Goal: Transaction & Acquisition: Purchase product/service

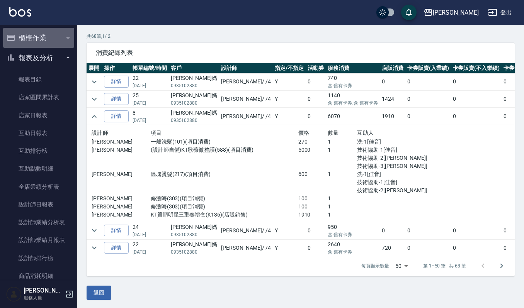
click at [58, 35] on button "櫃檯作業" at bounding box center [38, 38] width 71 height 20
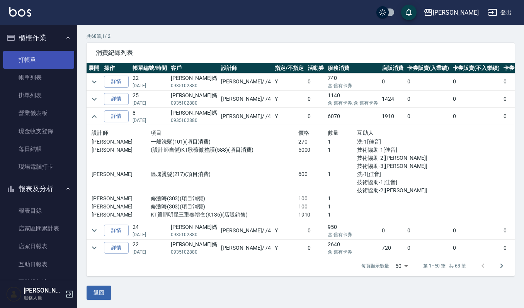
click at [54, 58] on link "打帳單" at bounding box center [38, 60] width 71 height 18
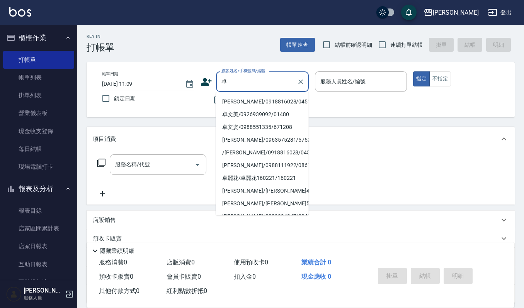
click at [243, 99] on li "卓鳳鴦/0918816028/0451010" at bounding box center [262, 101] width 93 height 13
type input "卓鳳鴦/0918816028/0451010"
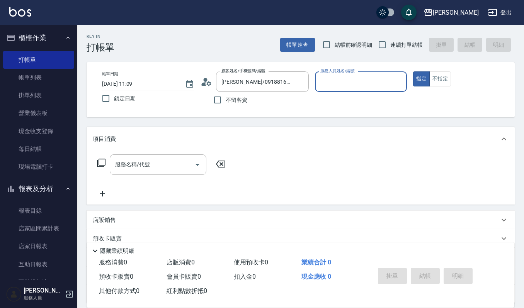
type input "[PERSON_NAME]-4"
click at [134, 176] on div "服務名稱/代號 服務名稱/代號" at bounding box center [161, 176] width 137 height 44
click at [144, 170] on input "服務名稱/代號" at bounding box center [152, 165] width 78 height 14
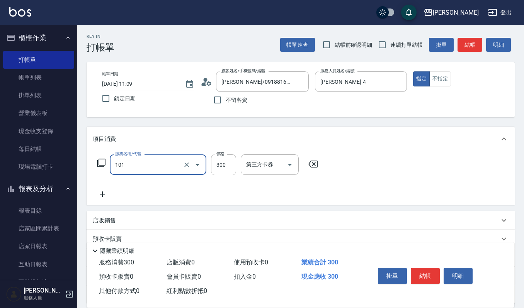
type input "一般洗髮(101)"
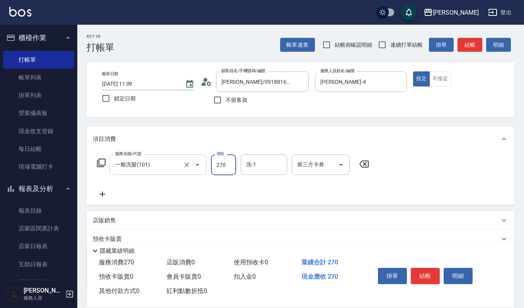
type input "270"
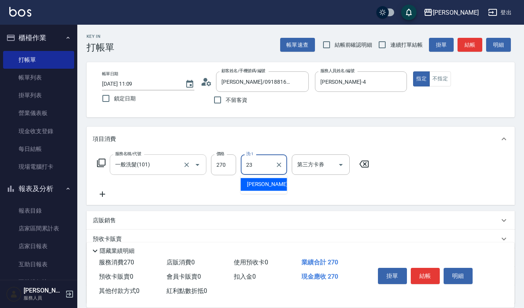
type input "[PERSON_NAME]-23"
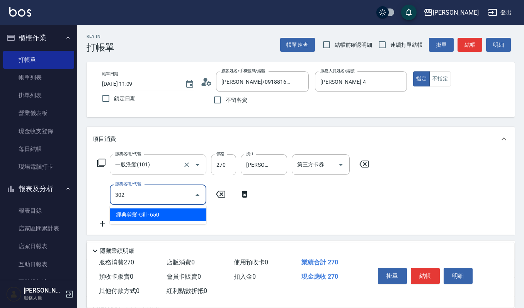
type input "經典剪髮-Gill(302)"
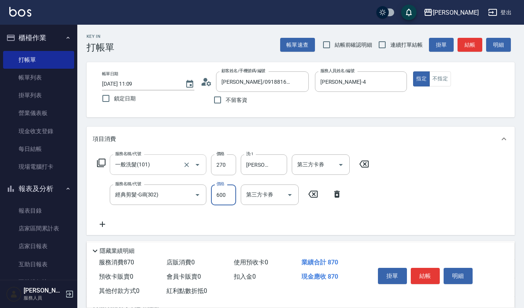
type input "600"
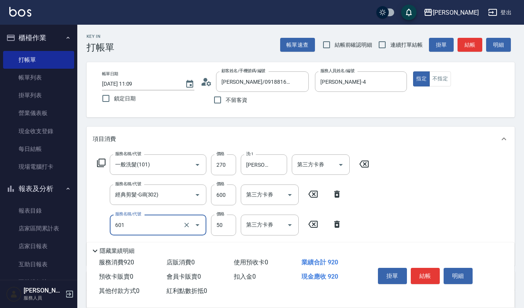
type input "上捲子(601)"
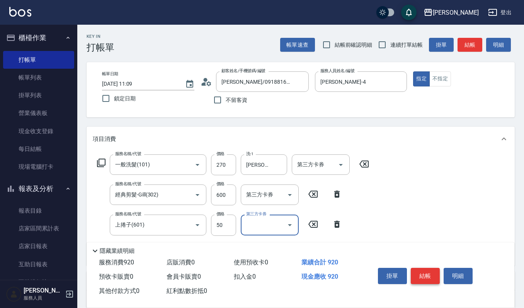
click at [431, 276] on button "結帳" at bounding box center [424, 276] width 29 height 16
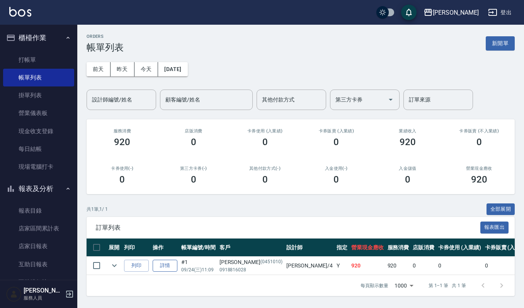
click at [161, 263] on link "詳情" at bounding box center [165, 266] width 25 height 12
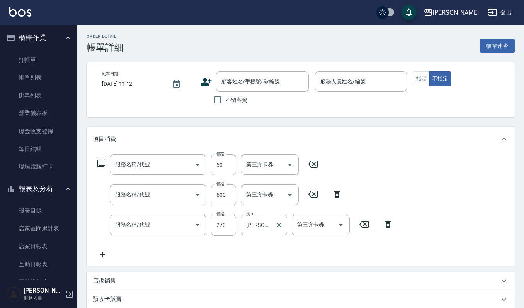
type input "上捲子(601)"
type input "經典剪髮-Gill(302)"
type input "一般洗髮(101)"
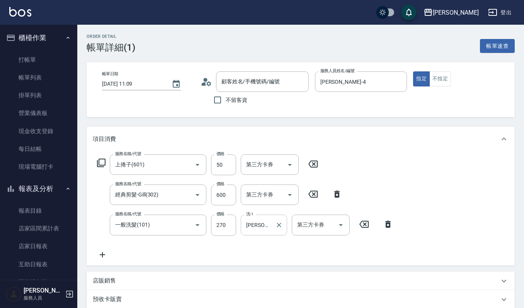
type input "2025/09/24 11:09"
type input "[PERSON_NAME]-4"
type input "卓鳳鴦/0918816028/0451010"
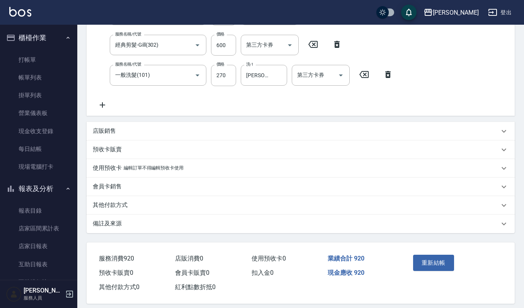
scroll to position [154, 0]
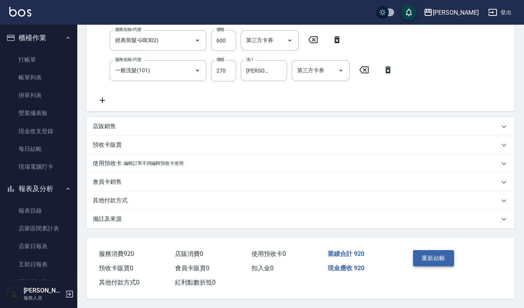
click at [427, 256] on button "重新結帳" at bounding box center [433, 258] width 41 height 16
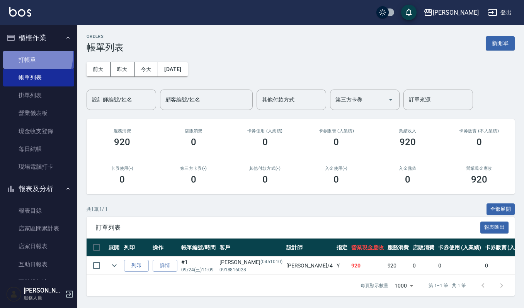
click at [24, 56] on link "打帳單" at bounding box center [38, 60] width 71 height 18
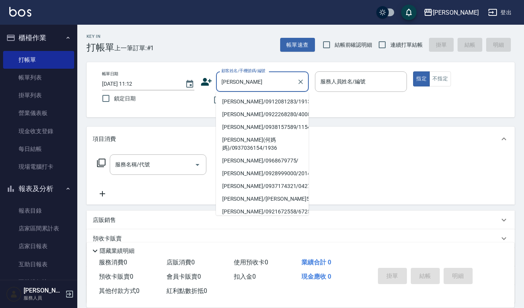
type input "林秀娟/0912081283/1913"
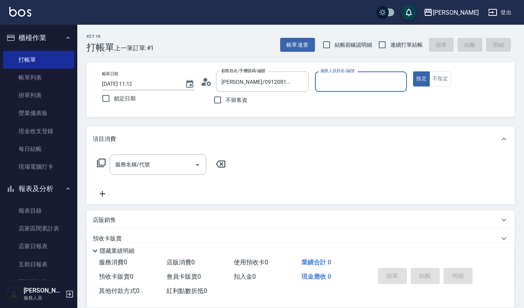
type input "[PERSON_NAME]-4"
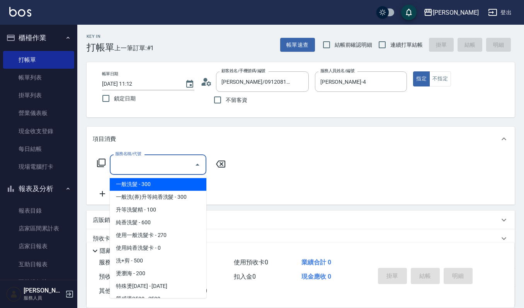
click at [151, 169] on input "服務名稱/代號" at bounding box center [152, 165] width 78 height 14
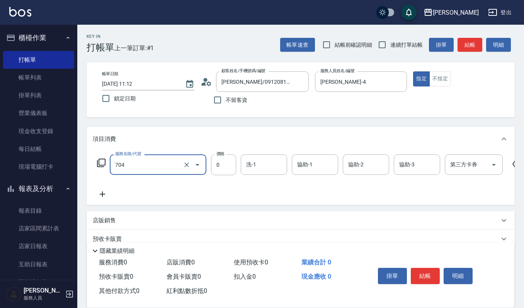
type input "週年慶努貝亞(純香)0(704)"
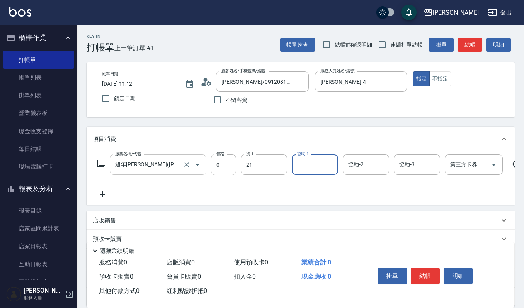
type input "佳音-21"
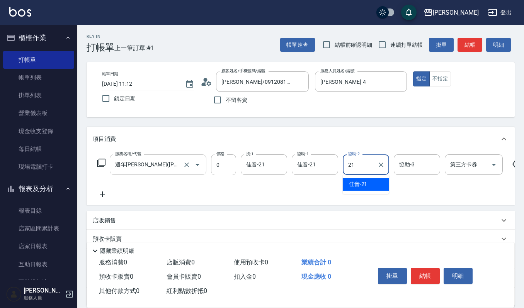
type input "佳音-21"
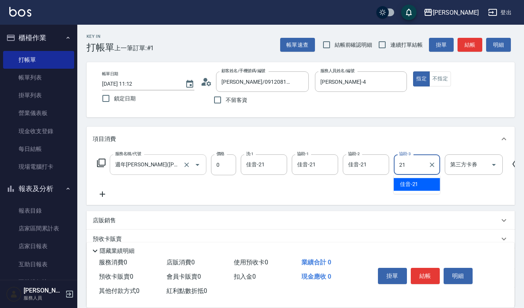
type input "佳音-21"
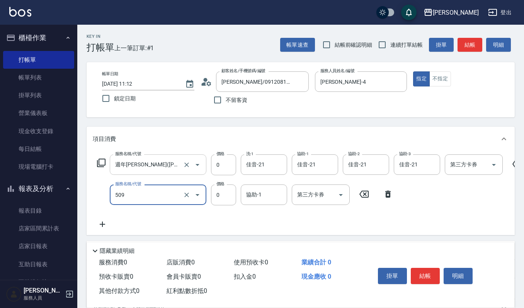
type input "頭皮頭髮大掃除券(509)"
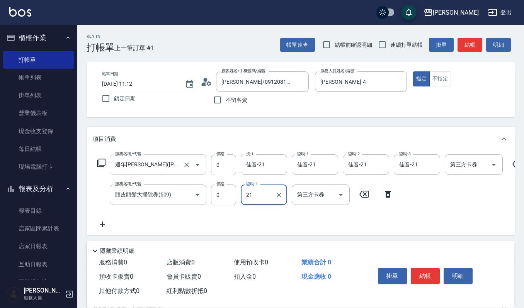
type input "佳音-21"
click at [339, 194] on icon "Open" at bounding box center [340, 194] width 9 height 9
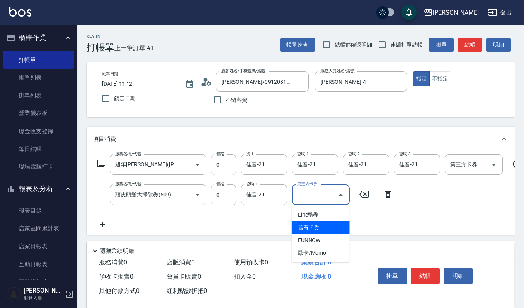
click at [324, 226] on span "舊有卡券" at bounding box center [321, 227] width 58 height 13
type input "舊有卡券"
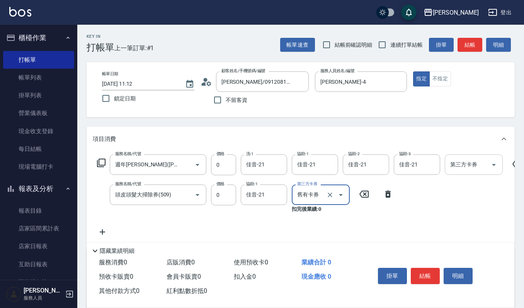
click at [491, 167] on icon "Open" at bounding box center [493, 164] width 9 height 9
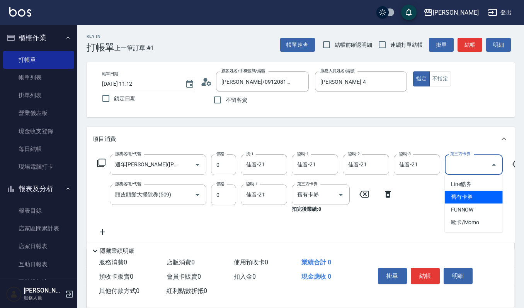
click at [465, 202] on span "舊有卡券" at bounding box center [473, 197] width 58 height 13
type input "舊有卡券"
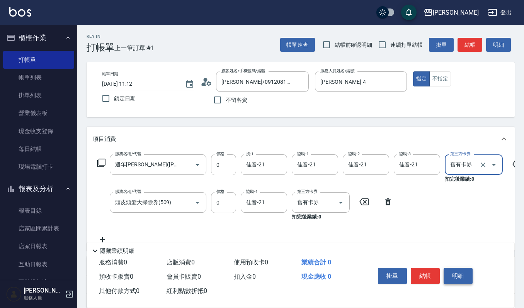
click at [454, 280] on button "明細" at bounding box center [457, 276] width 29 height 16
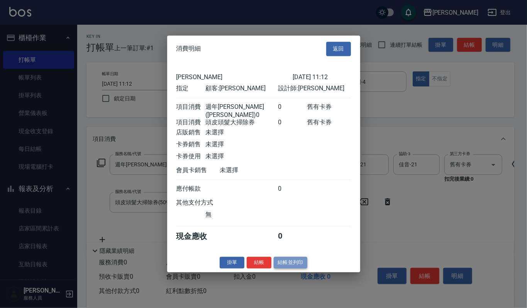
click at [284, 263] on button "結帳並列印" at bounding box center [291, 263] width 34 height 12
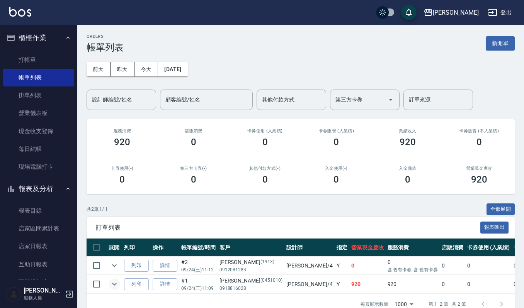
click at [115, 285] on icon "expand row" at bounding box center [114, 284] width 5 height 3
click at [131, 68] on button "昨天" at bounding box center [122, 69] width 24 height 14
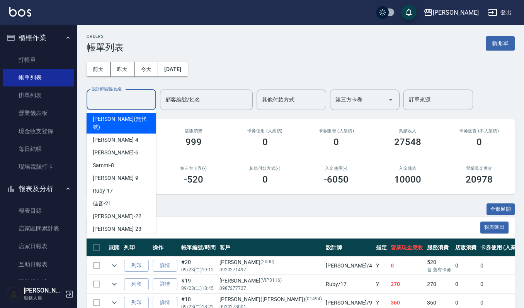
click at [134, 95] on input "設計師編號/姓名" at bounding box center [121, 100] width 63 height 14
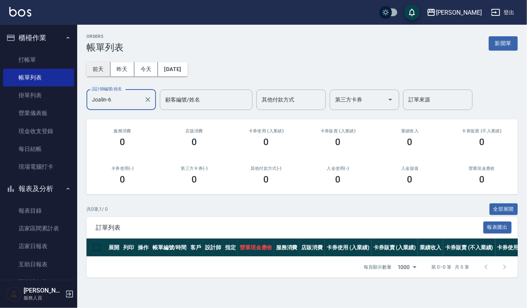
type input "Joalin-6"
click at [103, 67] on button "前天" at bounding box center [98, 69] width 24 height 14
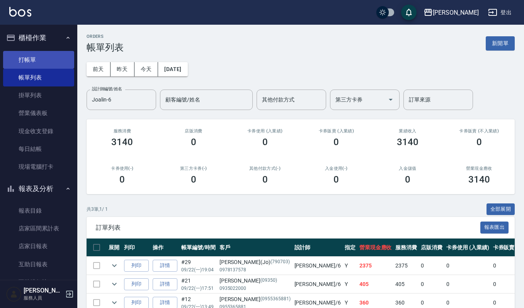
click at [48, 57] on link "打帳單" at bounding box center [38, 60] width 71 height 18
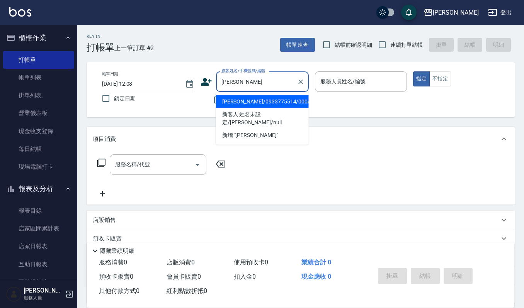
click at [295, 100] on li "徐桂芳/0933775514/00043" at bounding box center [262, 101] width 93 height 13
type input "徐桂芳/0933775514/00043"
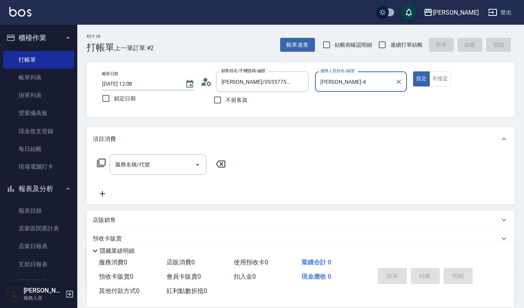
type input "[PERSON_NAME]-4"
click at [173, 169] on input "服務名稱/代號" at bounding box center [152, 165] width 78 height 14
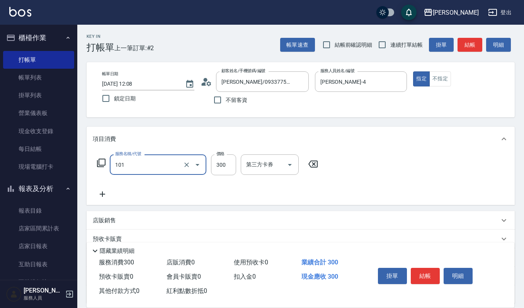
type input "一般洗髮(101)"
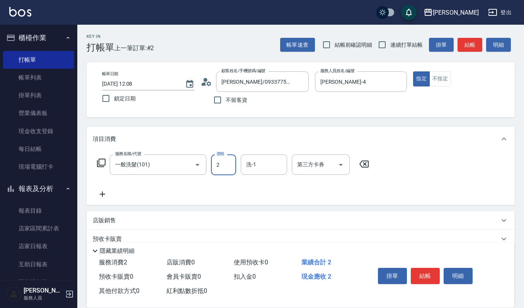
type input "2"
click at [168, 154] on div "服務名稱/代號 一般洗髮(101) 服務名稱/代號 價格 2 價格 洗-1 洗-1 第三方卡券 第三方卡券" at bounding box center [300, 178] width 428 height 54
click at [185, 163] on icon "Clear" at bounding box center [186, 165] width 5 height 5
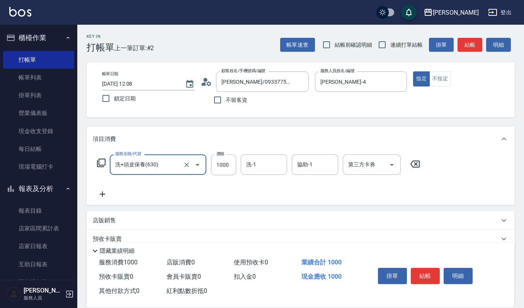
type input "洗+頭皮保養(630)"
type input "1299"
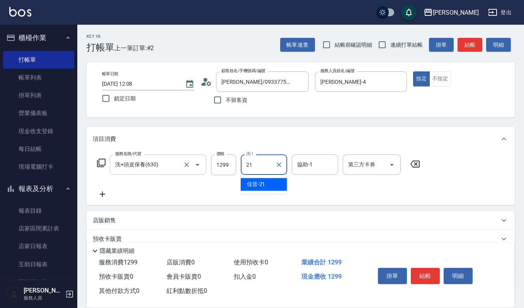
type input "佳音-21"
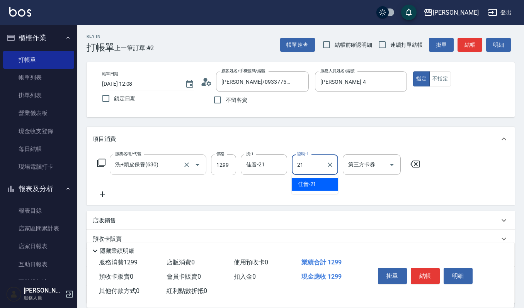
type input "佳音-21"
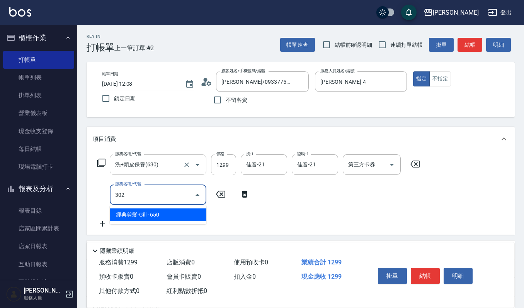
type input "經典剪髮-Gill(302)"
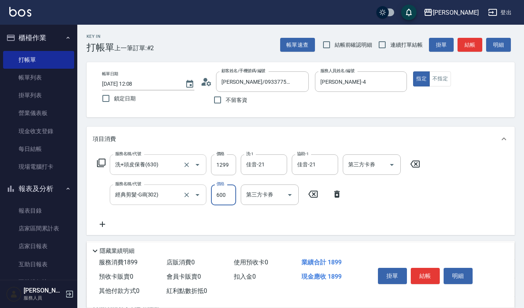
type input "600"
click at [463, 274] on button "明細" at bounding box center [457, 276] width 29 height 16
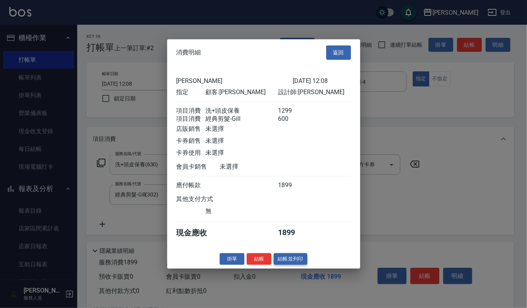
click at [285, 265] on button "結帳並列印" at bounding box center [291, 259] width 34 height 12
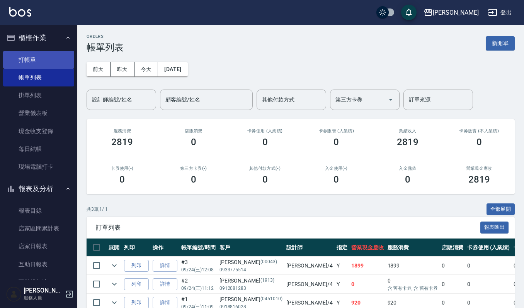
click at [50, 65] on link "打帳單" at bounding box center [38, 60] width 71 height 18
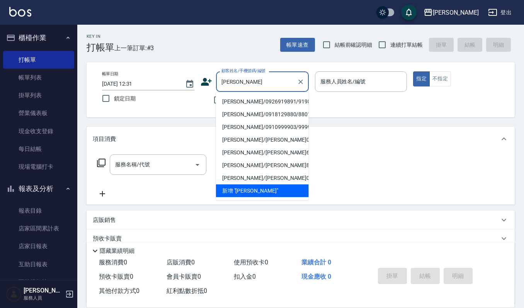
click at [254, 101] on li "劉小英/0926919891/919891" at bounding box center [262, 101] width 93 height 13
type input "劉小英/0926919891/919891"
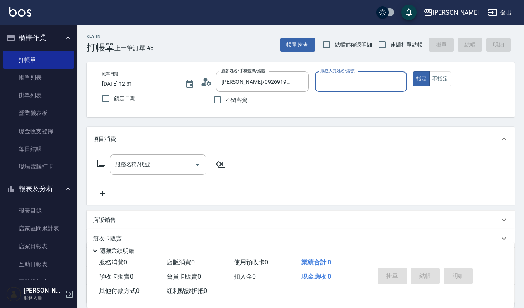
click at [318, 78] on input "服務人員姓名/編號" at bounding box center [360, 82] width 85 height 14
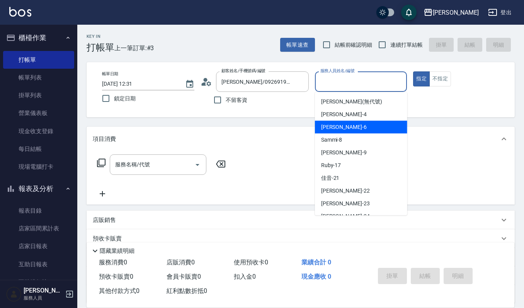
click at [337, 127] on span "Joalin -6" at bounding box center [344, 127] width 46 height 8
type input "Joalin-6"
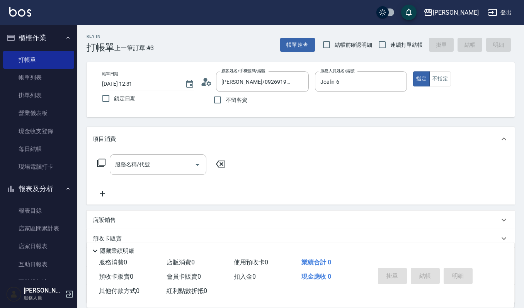
click at [153, 175] on div "服務名稱/代號 服務名稱/代號" at bounding box center [161, 176] width 137 height 44
click at [153, 166] on input "服務名稱/代號" at bounding box center [152, 165] width 78 height 14
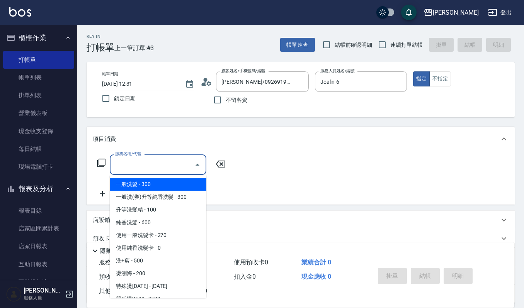
click at [122, 181] on span "一般洗髮 - 300" at bounding box center [158, 184] width 97 height 13
type input "一般洗髮(101)"
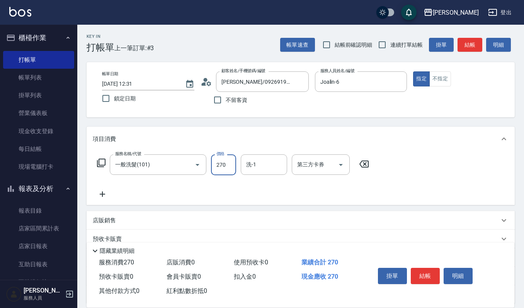
type input "270"
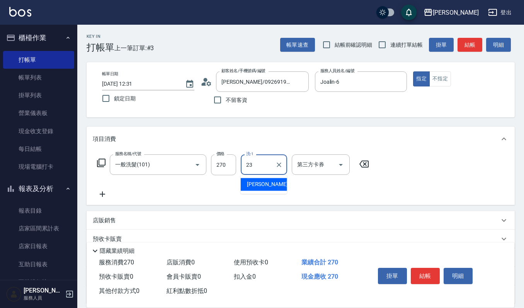
type input "[PERSON_NAME]-23"
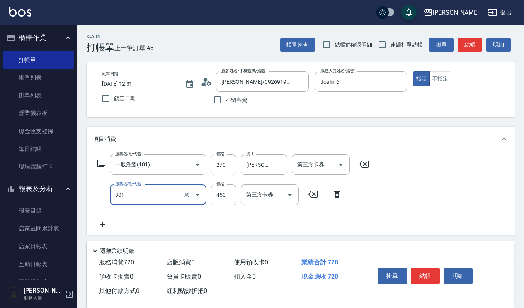
type input "創意剪髮(301)"
type input "405"
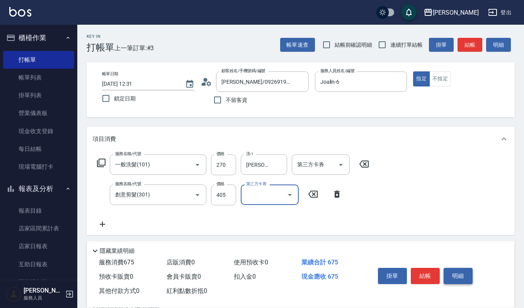
click at [463, 275] on button "明細" at bounding box center [457, 276] width 29 height 16
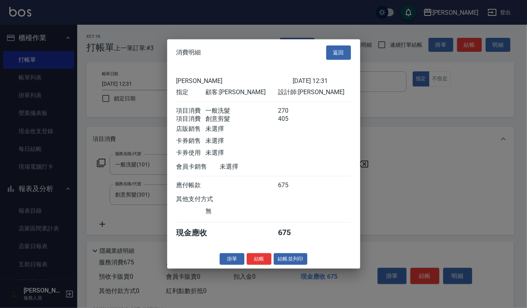
click at [302, 257] on div "消費明細 返回 上越傑森 2025/09/24 12:31 指定 顧客: 劉小英 設計師: Joalin 項目消費 一般洗髮 270 項目消費 創意剪髮 40…" at bounding box center [263, 153] width 193 height 229
click at [300, 260] on button "結帳並列印" at bounding box center [291, 259] width 34 height 12
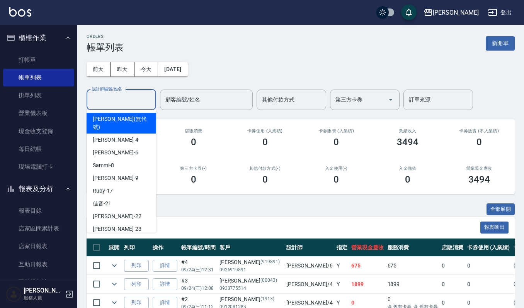
click at [141, 101] on input "設計師編號/姓名" at bounding box center [121, 100] width 63 height 14
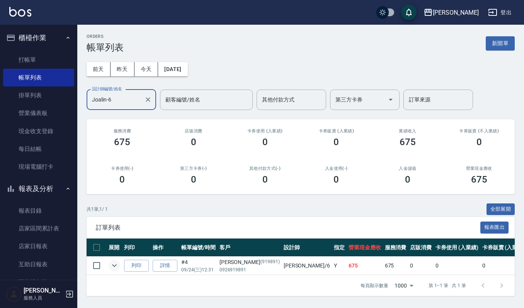
type input "Joalin-6"
click at [115, 265] on icon "expand row" at bounding box center [114, 265] width 9 height 9
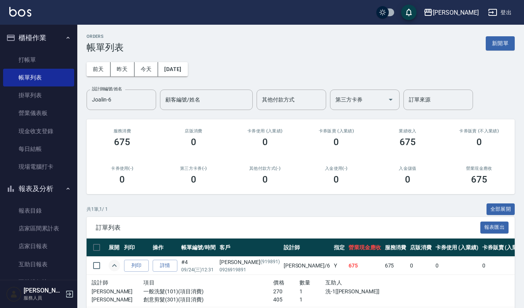
scroll to position [37, 0]
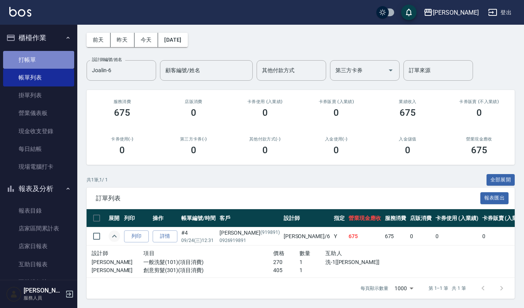
click at [39, 61] on link "打帳單" at bounding box center [38, 60] width 71 height 18
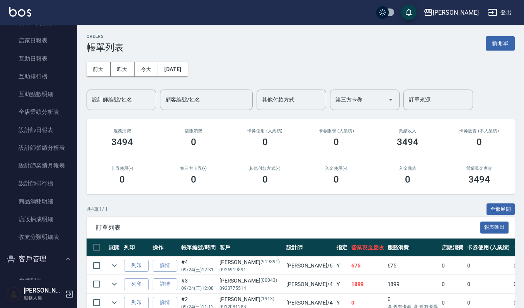
scroll to position [263, 0]
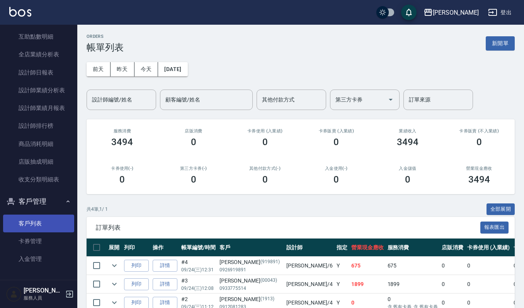
click at [34, 221] on link "客戶列表" at bounding box center [38, 224] width 71 height 18
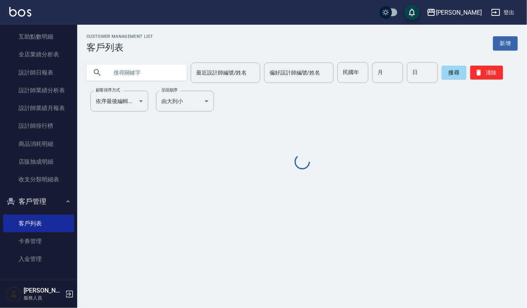
drag, startPoint x: 151, startPoint y: 78, endPoint x: 184, endPoint y: 71, distance: 34.2
click at [156, 78] on input "text" at bounding box center [144, 72] width 73 height 21
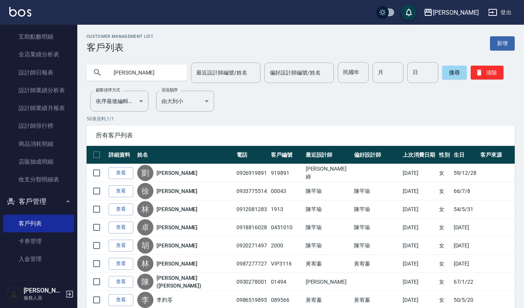
type input "艾琳"
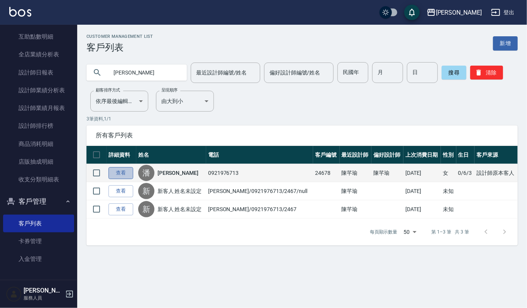
click at [132, 175] on link "查看" at bounding box center [121, 173] width 25 height 12
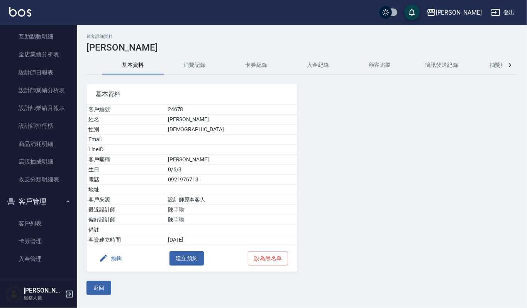
click at [197, 67] on button "消費記錄" at bounding box center [195, 65] width 62 height 19
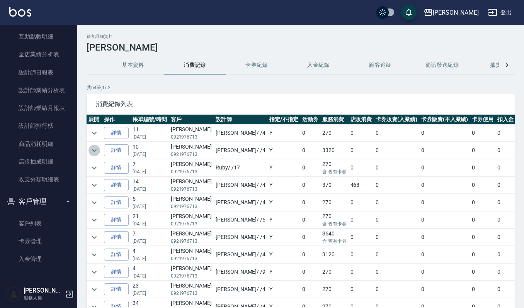
click at [93, 151] on icon "expand row" at bounding box center [94, 150] width 5 height 3
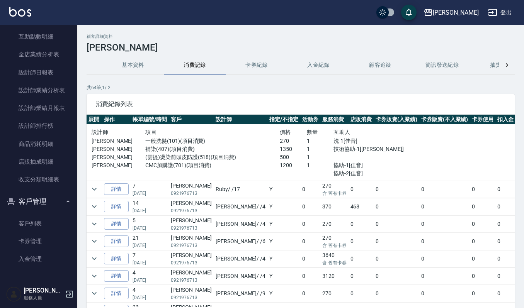
scroll to position [51, 0]
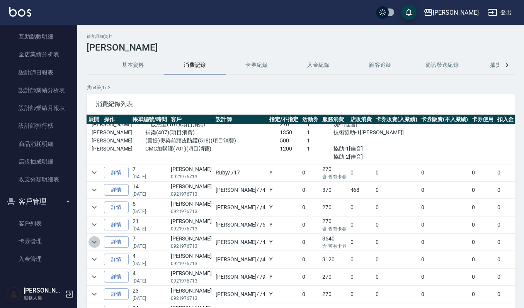
click at [92, 240] on icon "expand row" at bounding box center [94, 241] width 9 height 9
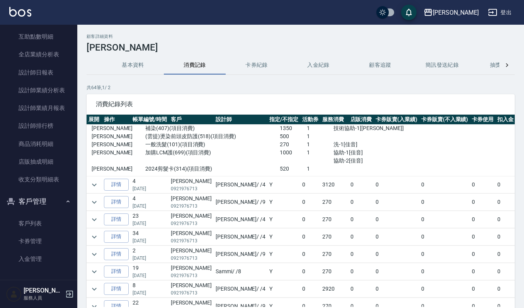
scroll to position [206, 0]
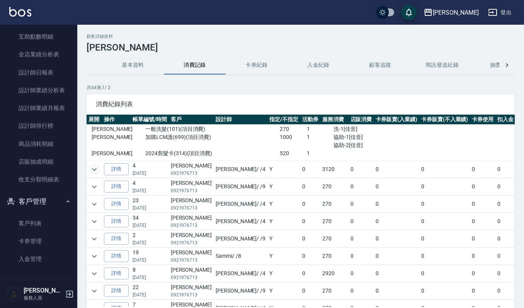
click at [99, 170] on button "expand row" at bounding box center [94, 170] width 12 height 12
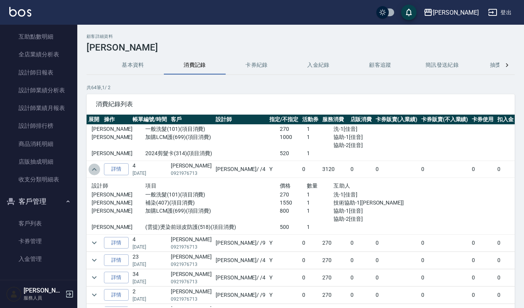
click at [99, 170] on button "expand row" at bounding box center [94, 170] width 12 height 12
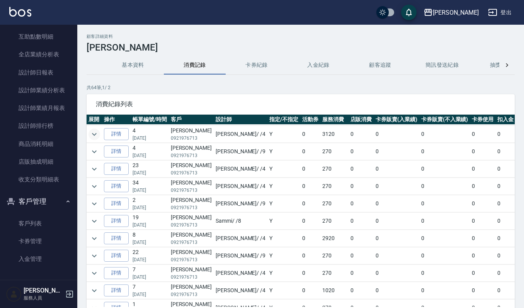
scroll to position [257, 0]
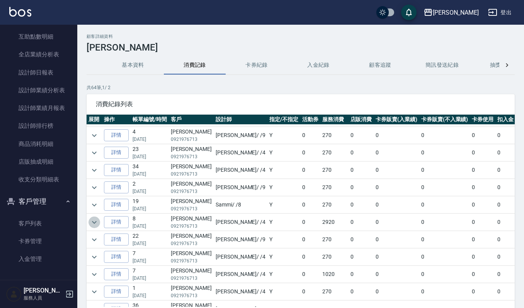
click at [97, 225] on icon "expand row" at bounding box center [94, 222] width 9 height 9
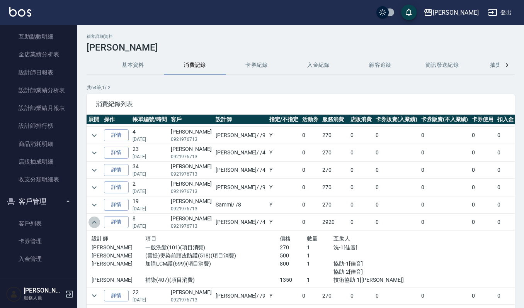
click at [97, 225] on icon "expand row" at bounding box center [94, 222] width 9 height 9
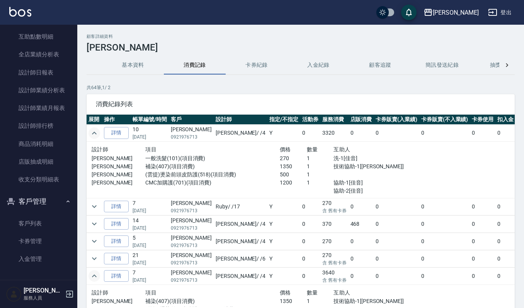
scroll to position [0, 0]
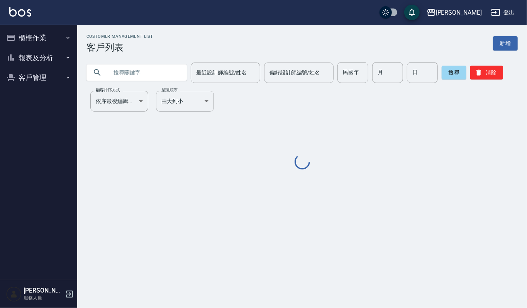
click at [138, 72] on input "text" at bounding box center [144, 72] width 73 height 21
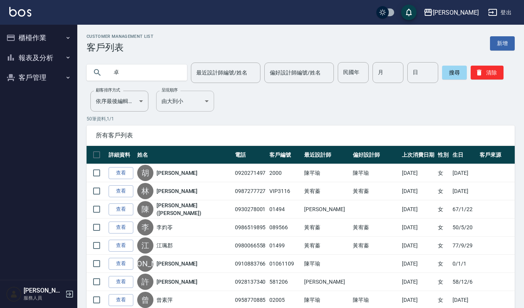
type input "卓"
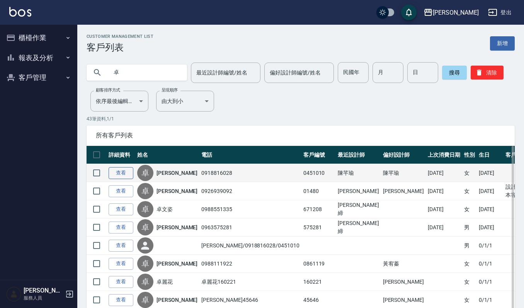
click at [114, 170] on link "查看" at bounding box center [121, 173] width 25 height 12
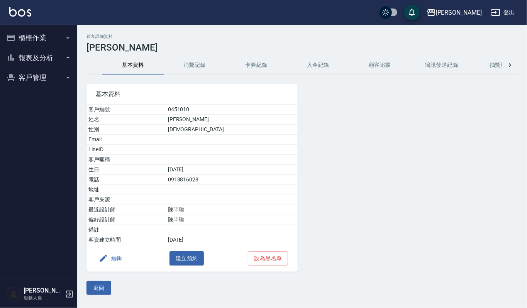
click at [187, 61] on button "消費記錄" at bounding box center [195, 65] width 62 height 19
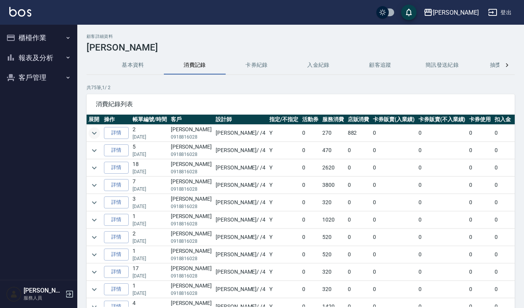
click at [92, 132] on icon "expand row" at bounding box center [94, 133] width 9 height 9
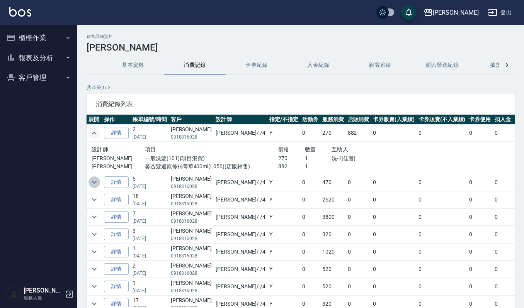
click at [97, 181] on icon "expand row" at bounding box center [94, 182] width 9 height 9
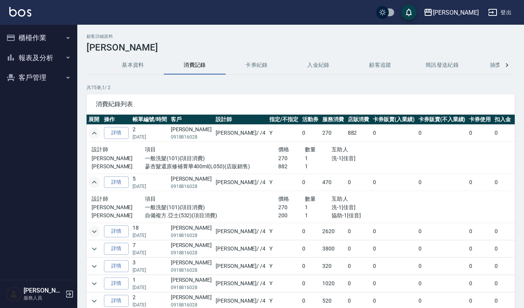
click at [92, 227] on button "expand row" at bounding box center [94, 232] width 12 height 12
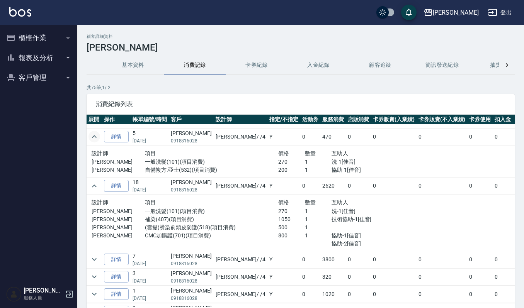
scroll to position [103, 0]
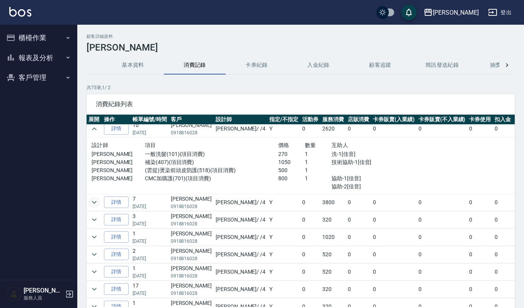
click at [93, 201] on icon "expand row" at bounding box center [94, 202] width 9 height 9
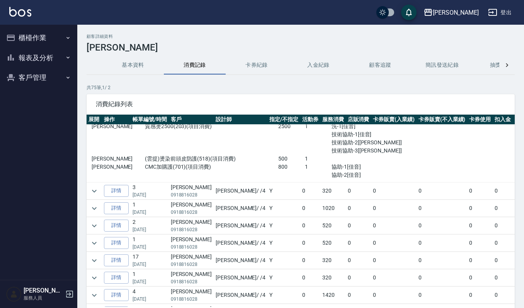
scroll to position [206, 0]
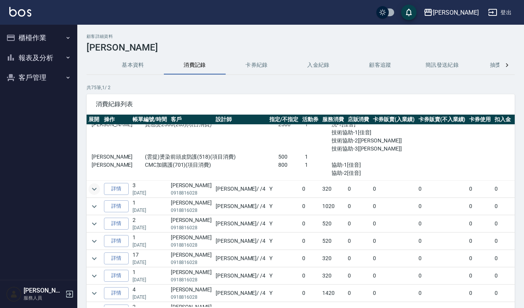
click at [95, 193] on icon "expand row" at bounding box center [94, 189] width 9 height 9
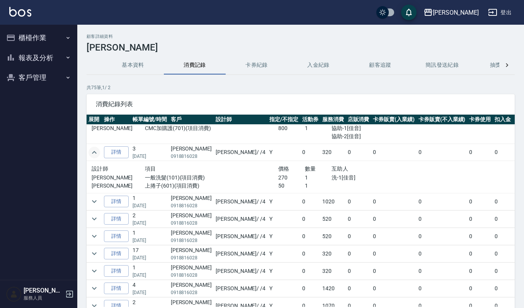
scroll to position [257, 0]
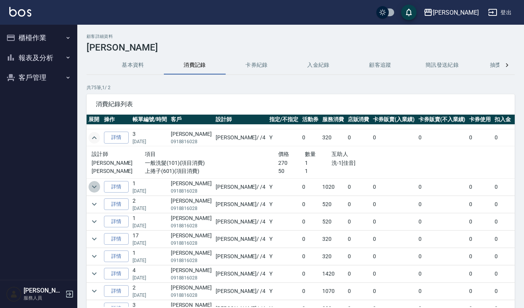
click at [90, 186] on icon "expand row" at bounding box center [94, 186] width 9 height 9
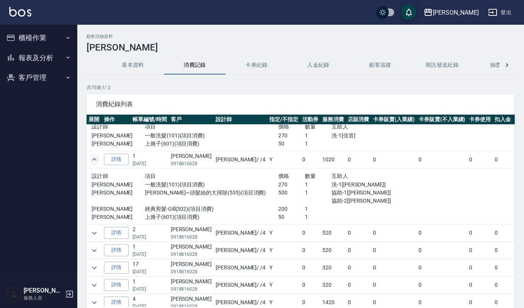
scroll to position [309, 0]
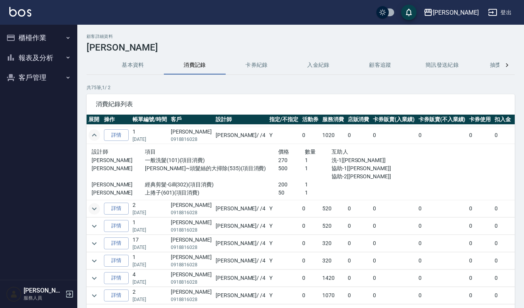
click at [88, 210] on button "expand row" at bounding box center [94, 209] width 12 height 12
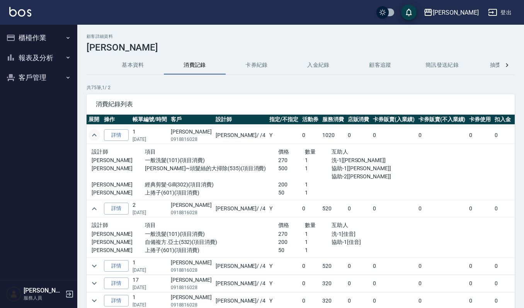
scroll to position [360, 0]
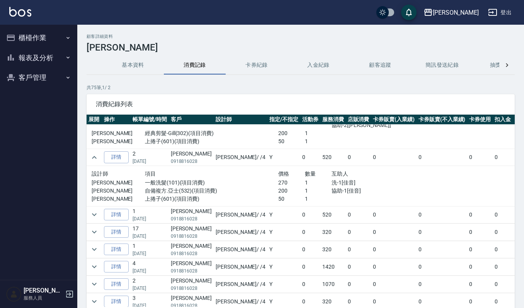
click at [93, 210] on td at bounding box center [93, 214] width 15 height 17
click at [93, 213] on icon "expand row" at bounding box center [94, 214] width 9 height 9
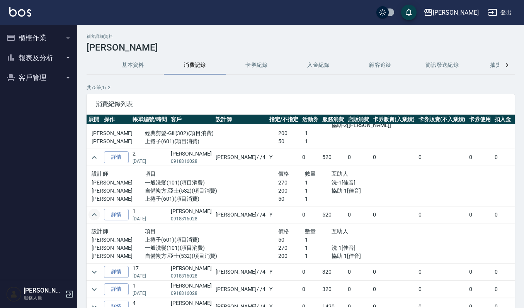
scroll to position [412, 0]
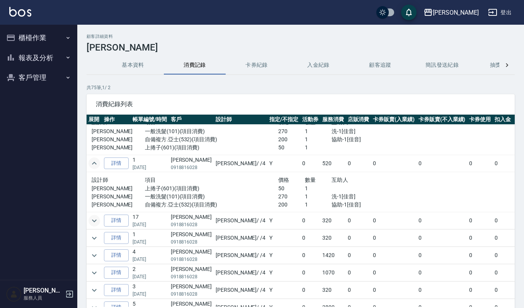
click at [96, 224] on icon "expand row" at bounding box center [94, 220] width 9 height 9
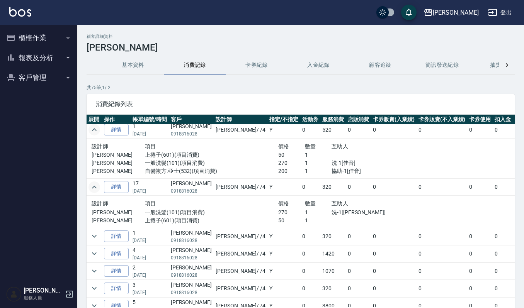
scroll to position [463, 0]
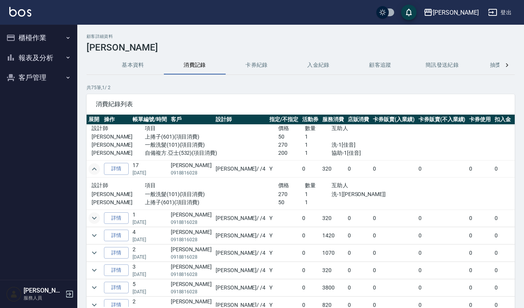
click at [96, 223] on icon "expand row" at bounding box center [94, 218] width 9 height 9
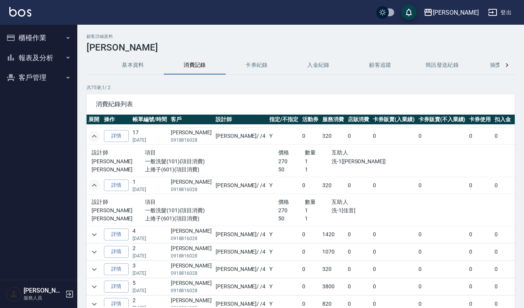
scroll to position [515, 0]
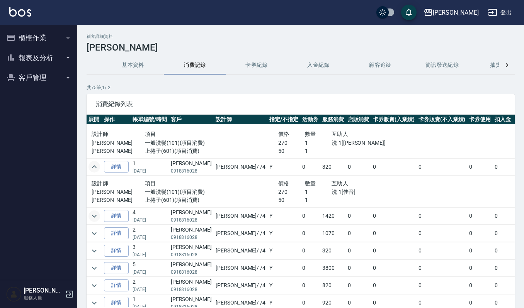
click at [92, 219] on icon "expand row" at bounding box center [94, 216] width 9 height 9
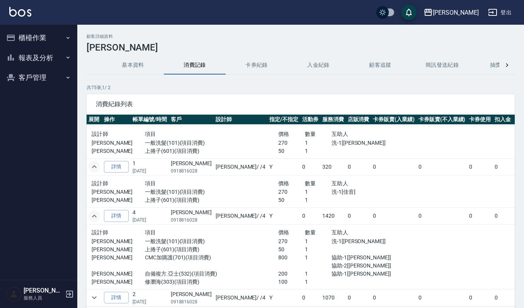
scroll to position [566, 0]
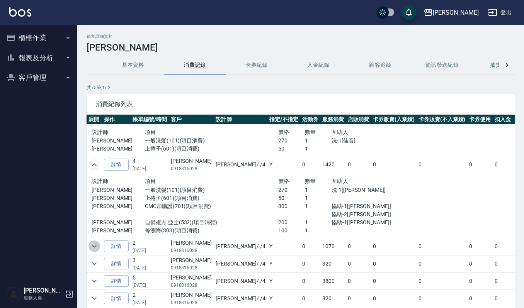
click at [92, 247] on icon "expand row" at bounding box center [94, 246] width 9 height 9
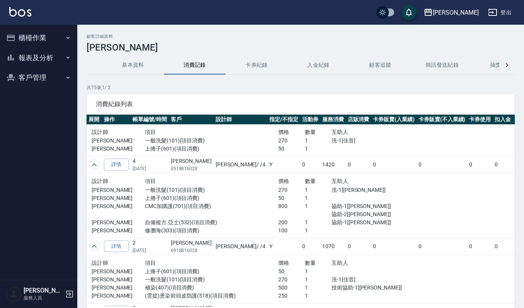
scroll to position [618, 0]
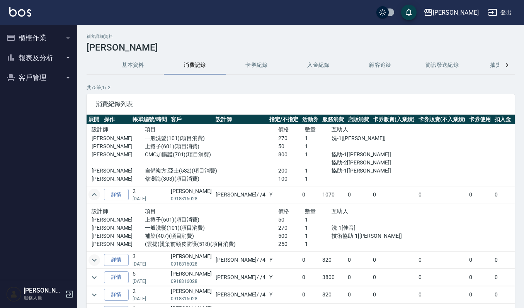
click at [92, 264] on icon "expand row" at bounding box center [94, 260] width 9 height 9
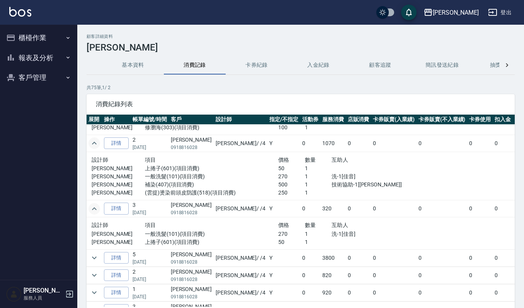
scroll to position [721, 0]
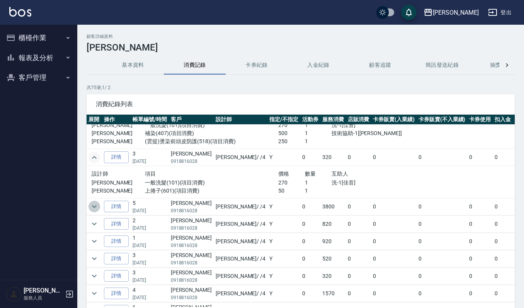
click at [93, 211] on icon "expand row" at bounding box center [94, 206] width 9 height 9
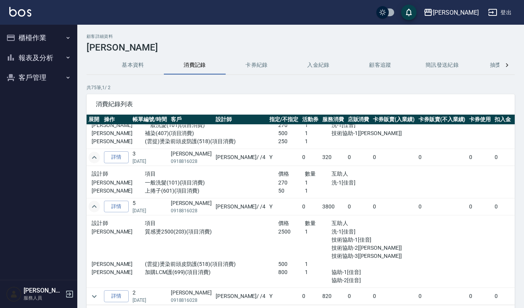
scroll to position [772, 0]
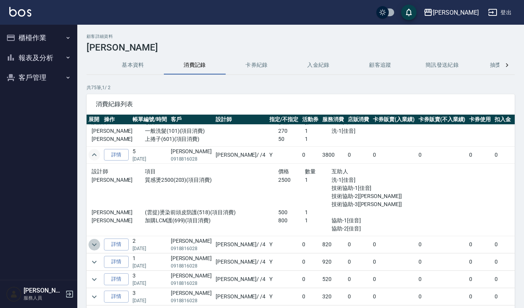
click at [98, 246] on icon "expand row" at bounding box center [94, 244] width 9 height 9
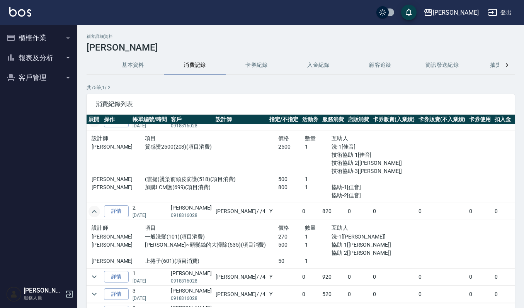
scroll to position [824, 0]
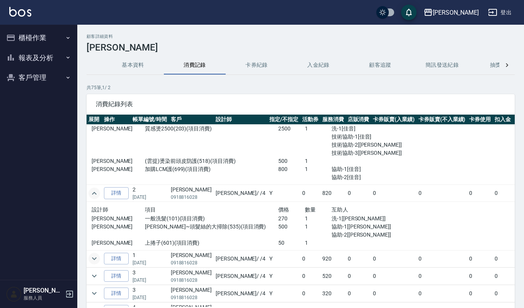
click at [98, 263] on icon "expand row" at bounding box center [94, 258] width 9 height 9
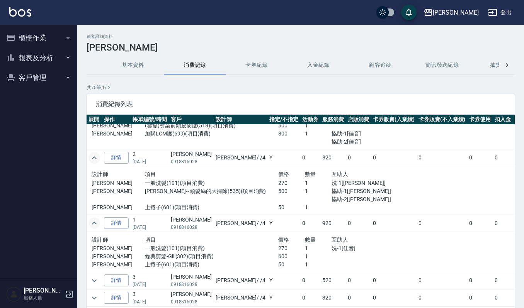
scroll to position [875, 0]
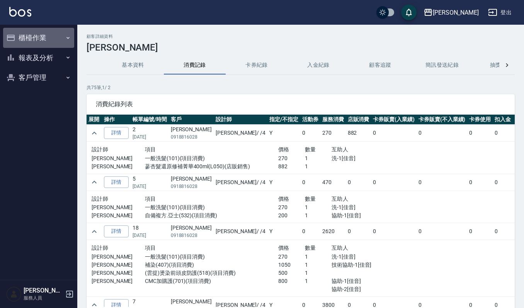
click at [16, 42] on button "櫃檯作業" at bounding box center [38, 38] width 71 height 20
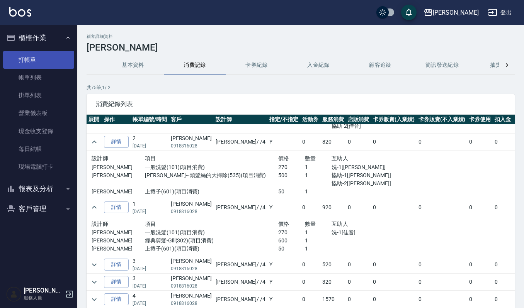
click at [28, 54] on link "打帳單" at bounding box center [38, 60] width 71 height 18
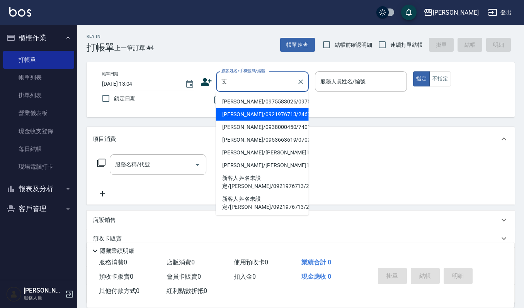
click at [241, 114] on li "[PERSON_NAME]/0921976713/24678" at bounding box center [262, 114] width 93 height 13
type input "[PERSON_NAME]/0921976713/24678"
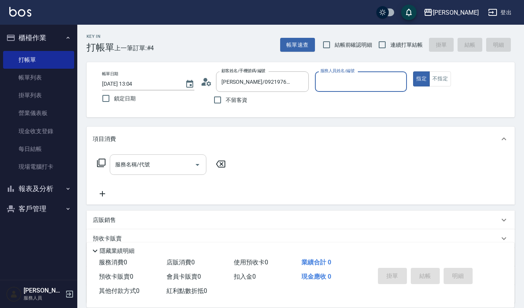
type input "[PERSON_NAME]-4"
click at [153, 168] on input "服務名稱/代號" at bounding box center [152, 165] width 78 height 14
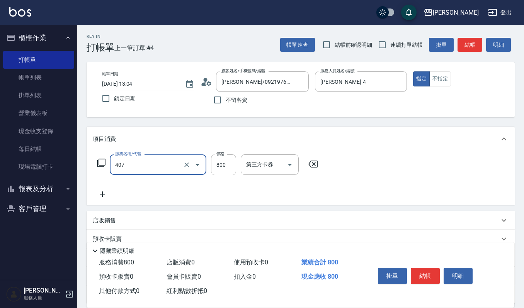
type input "補染(407)"
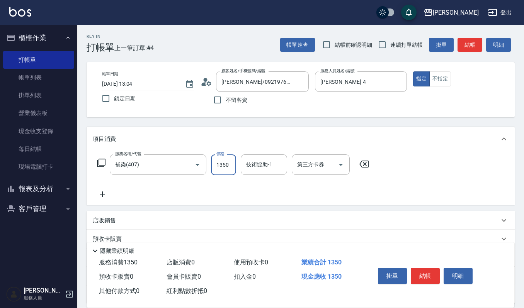
type input "1350"
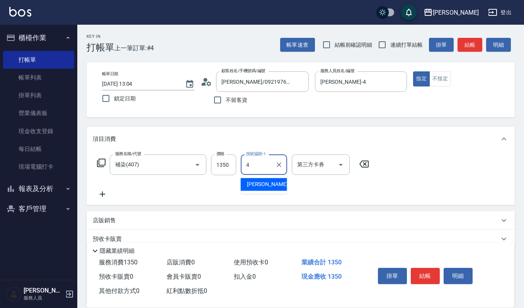
type input "[PERSON_NAME]-4"
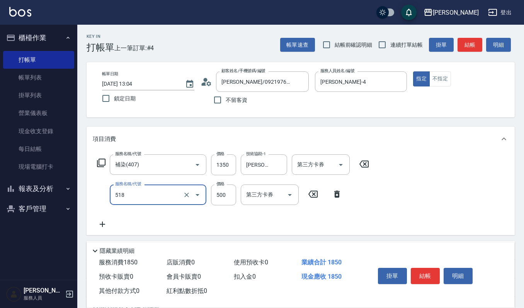
type input "(雲提)燙染前頭皮防護(518)"
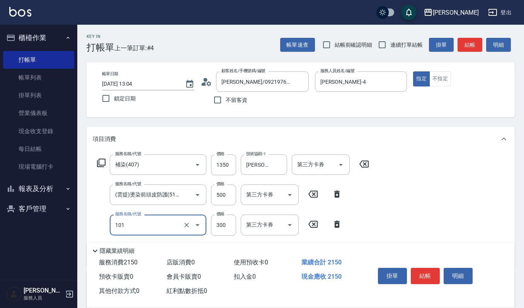
type input "一般洗髮(101)"
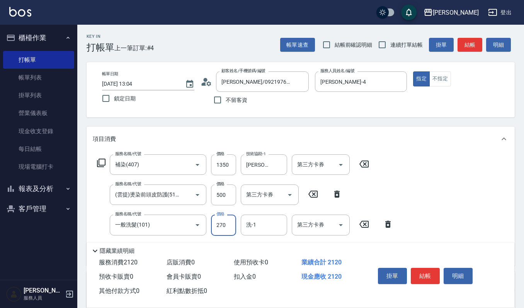
type input "270"
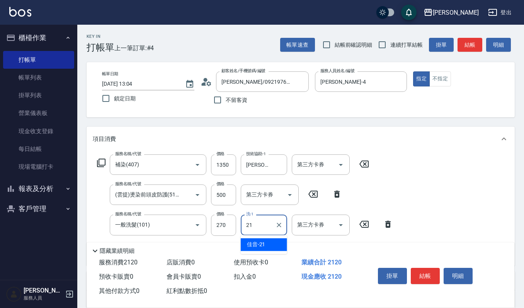
type input "佳音-21"
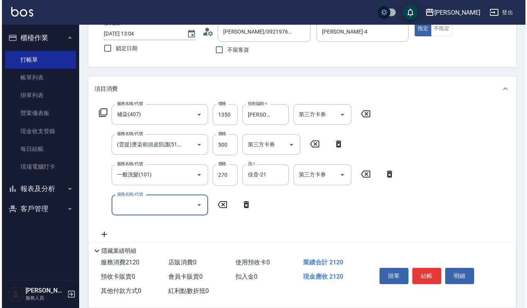
scroll to position [154, 0]
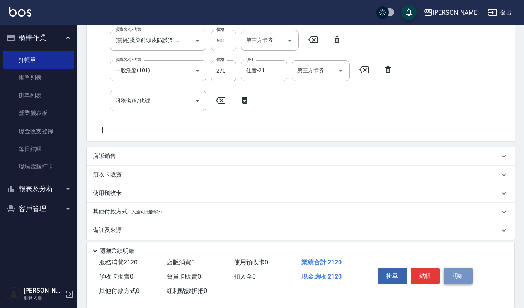
click at [456, 273] on button "明細" at bounding box center [457, 276] width 29 height 16
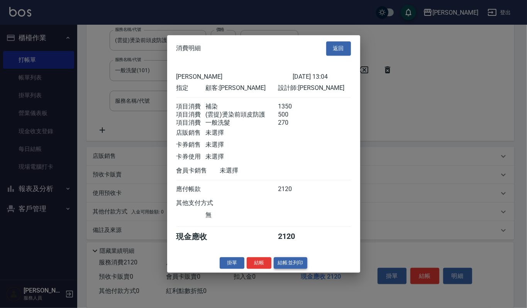
click at [297, 269] on button "結帳並列印" at bounding box center [291, 263] width 34 height 12
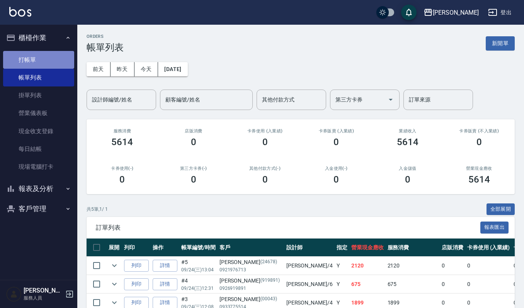
click at [36, 53] on link "打帳單" at bounding box center [38, 60] width 71 height 18
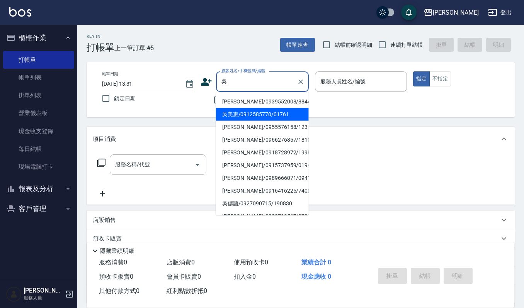
click at [263, 115] on li "吳美惠/0912585770/01761" at bounding box center [262, 114] width 93 height 13
type input "吳美惠/0912585770/01761"
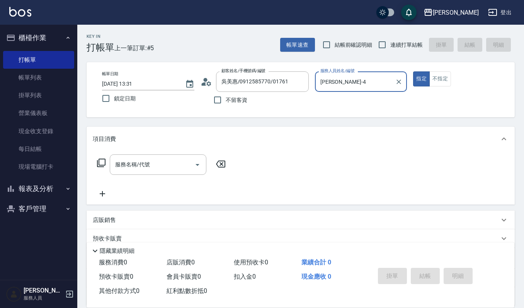
click at [344, 90] on div "[PERSON_NAME]-4 服務人員姓名/編號" at bounding box center [361, 81] width 92 height 20
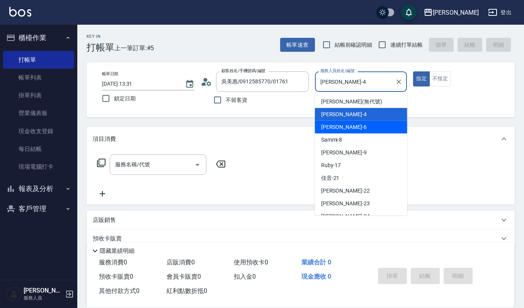
click at [345, 122] on div "Joalin -6" at bounding box center [361, 127] width 92 height 13
type input "Joalin-6"
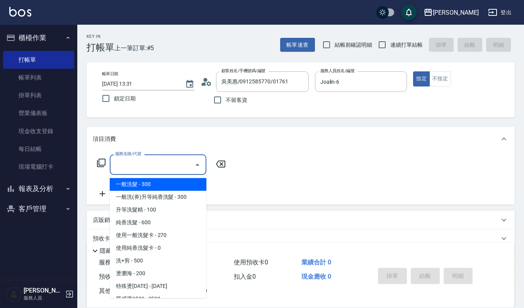
click at [183, 163] on input "服務名稱/代號" at bounding box center [152, 165] width 78 height 14
click at [178, 185] on span "一般洗髮 - 300" at bounding box center [158, 184] width 97 height 13
type input "一般洗髮(101)"
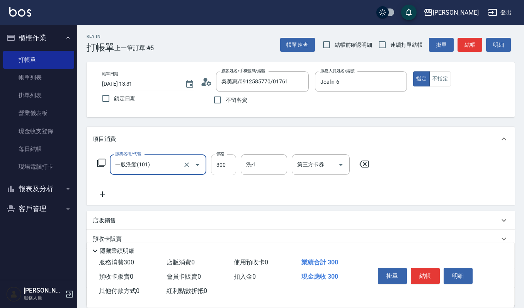
click at [229, 172] on input "300" at bounding box center [223, 164] width 25 height 21
type input "270"
type input "[PERSON_NAME]-23"
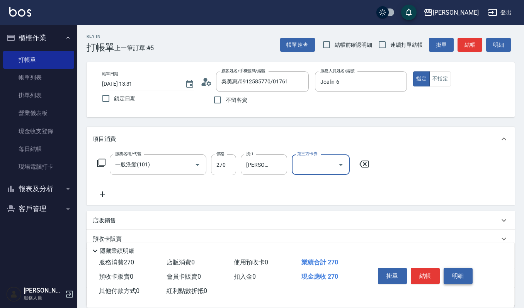
click at [461, 270] on button "明細" at bounding box center [457, 276] width 29 height 16
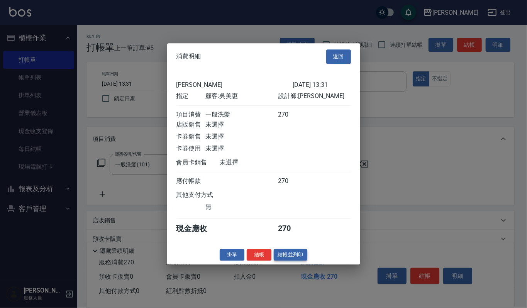
click at [298, 259] on button "結帳並列印" at bounding box center [291, 255] width 34 height 12
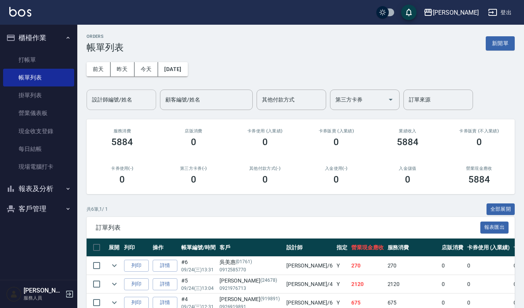
click at [141, 100] on input "設計師編號/姓名" at bounding box center [121, 100] width 63 height 14
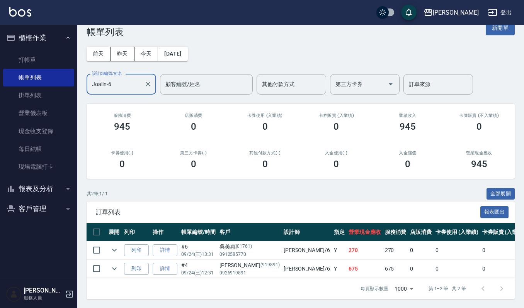
scroll to position [24, 0]
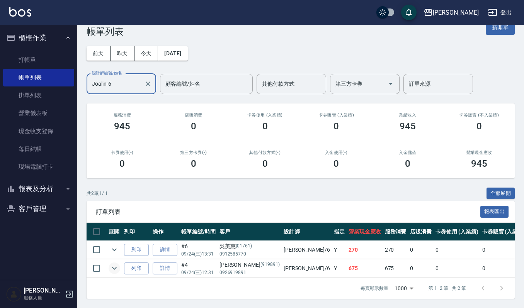
type input "Joalin-6"
drag, startPoint x: 113, startPoint y: 262, endPoint x: 109, endPoint y: 266, distance: 6.0
click at [114, 264] on icon "expand row" at bounding box center [114, 268] width 9 height 9
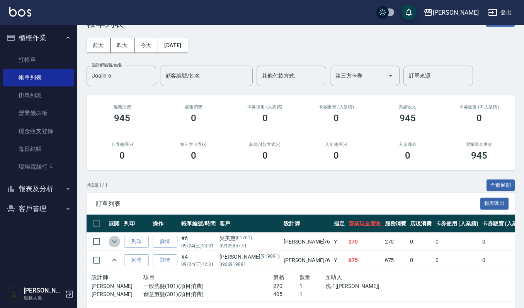
click at [116, 241] on icon "expand row" at bounding box center [114, 242] width 5 height 3
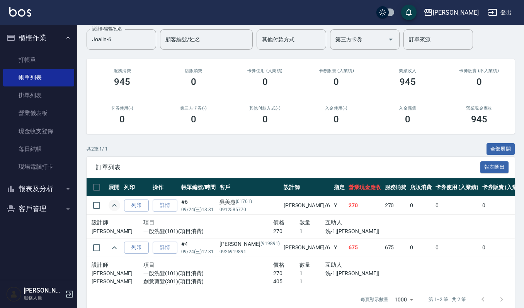
scroll to position [80, 0]
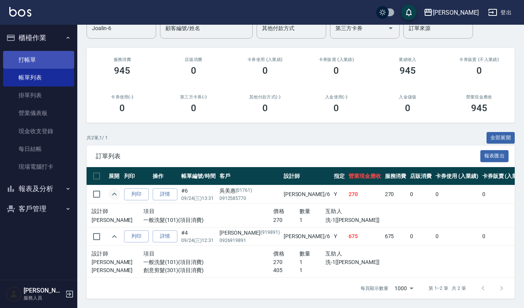
click at [44, 58] on link "打帳單" at bounding box center [38, 60] width 71 height 18
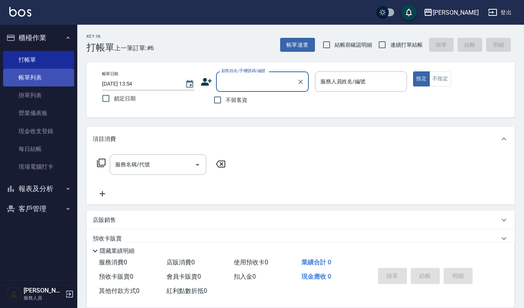
click at [46, 76] on link "帳單列表" at bounding box center [38, 78] width 71 height 18
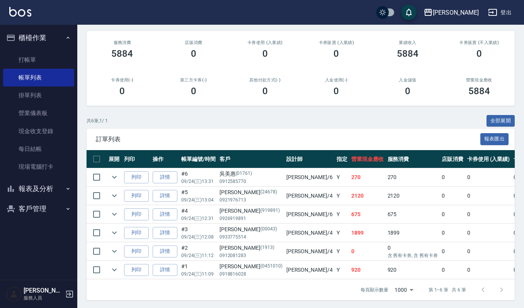
scroll to position [90, 0]
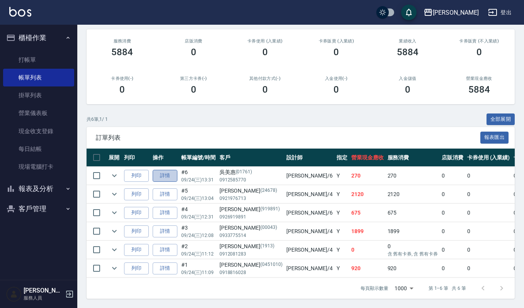
click at [167, 179] on link "詳情" at bounding box center [165, 176] width 25 height 12
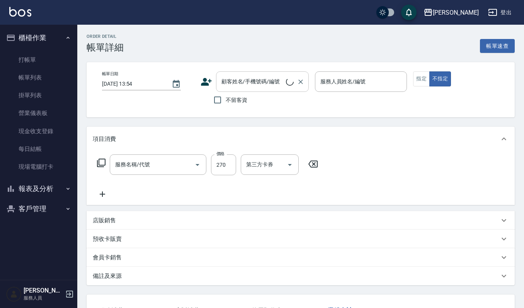
type input "[DATE] 13:31"
type input "Joalin-6"
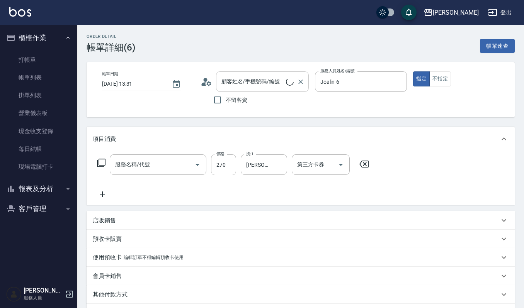
type input "吳美惠/0912585770/01761"
type input "一般洗髮(101)"
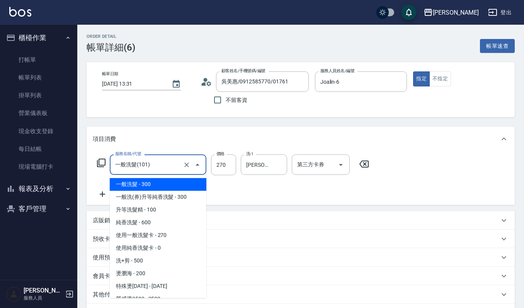
click at [161, 164] on input "一般洗髮(101)" at bounding box center [147, 165] width 68 height 14
click at [189, 168] on icon "Clear" at bounding box center [187, 165] width 8 height 8
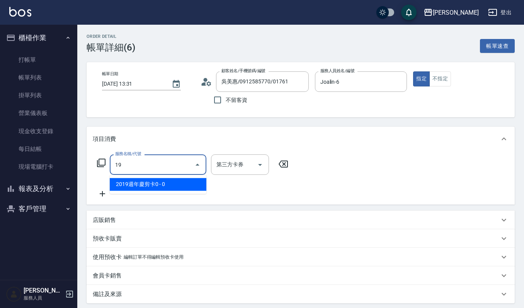
type input "2019週年慶剪卡0(315)"
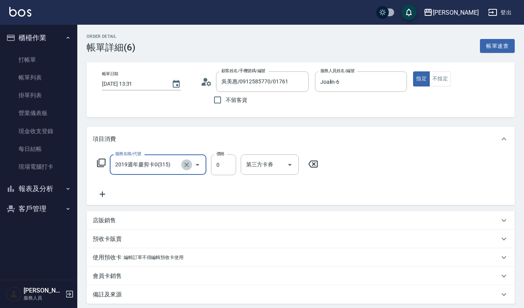
click at [188, 167] on icon "Clear" at bounding box center [187, 165] width 8 height 8
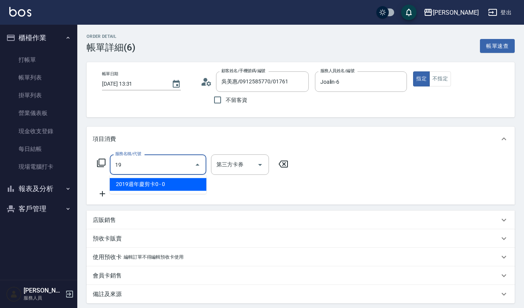
type input "2019週年慶剪卡0(315)"
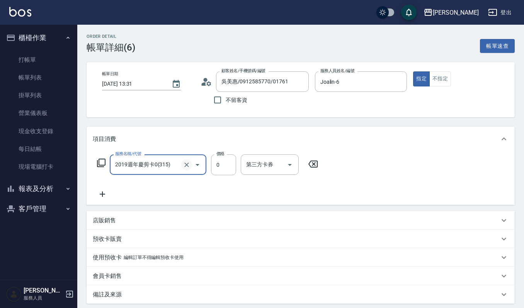
click at [187, 164] on icon "Clear" at bounding box center [187, 165] width 8 height 8
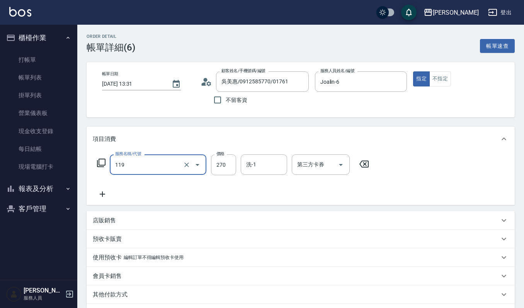
type input "使用一般洗髮卡(119)"
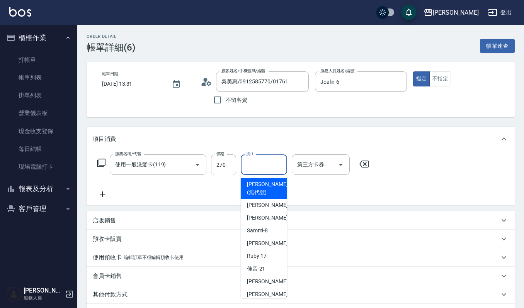
click at [271, 168] on input "洗-1" at bounding box center [263, 165] width 39 height 14
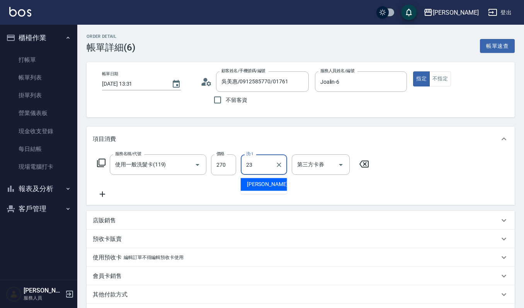
type input "[PERSON_NAME]-23"
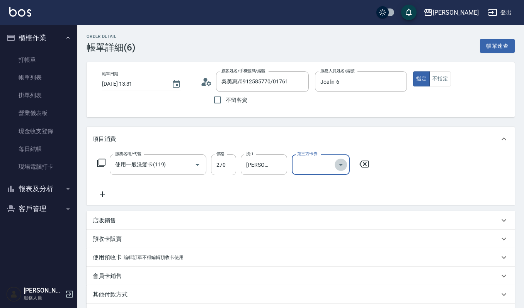
click at [345, 164] on button "Open" at bounding box center [340, 165] width 12 height 12
click at [323, 195] on span "舊有卡券" at bounding box center [321, 197] width 58 height 13
type input "舊有卡券"
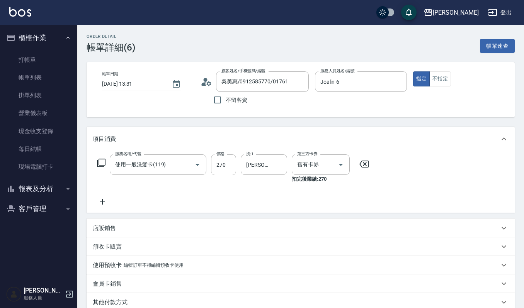
click at [110, 243] on p "預收卡販賣" at bounding box center [107, 247] width 29 height 8
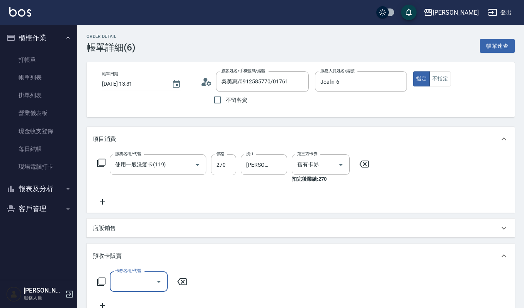
click at [153, 281] on button "Open" at bounding box center [159, 282] width 12 height 12
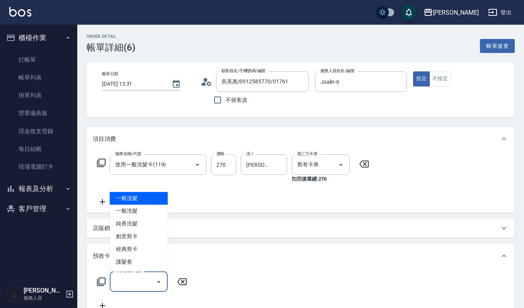
click at [157, 201] on span "一般洗髮" at bounding box center [139, 198] width 58 height 13
type input "一般洗髮(200)"
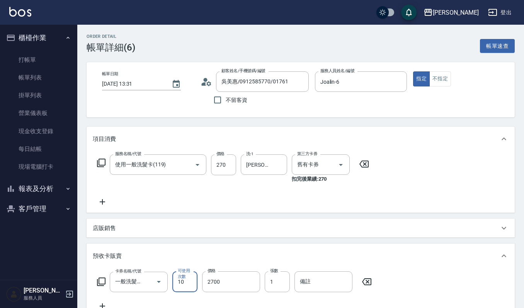
scroll to position [171, 0]
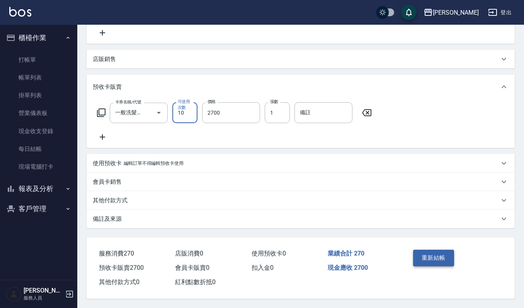
click at [446, 260] on button "重新結帳" at bounding box center [433, 258] width 41 height 16
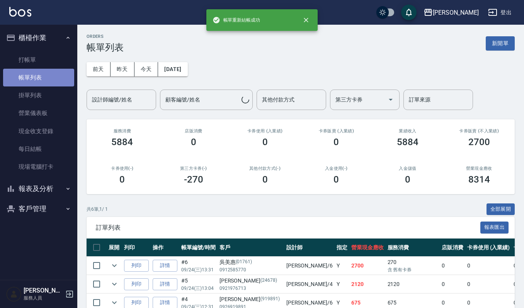
click at [48, 73] on link "帳單列表" at bounding box center [38, 78] width 71 height 18
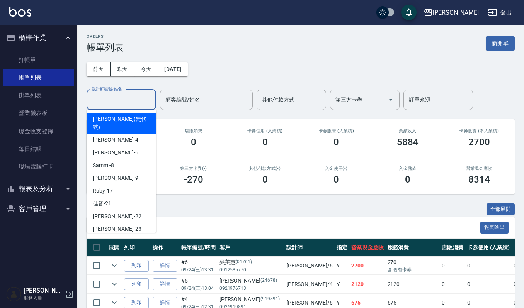
click at [116, 98] on input "設計師編號/姓名" at bounding box center [121, 100] width 63 height 14
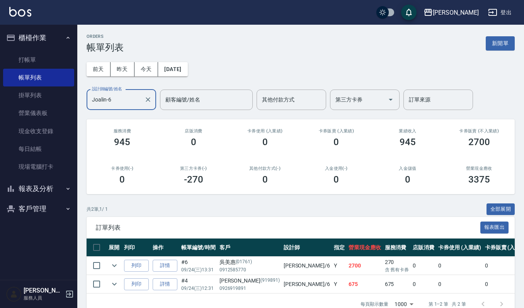
scroll to position [24, 0]
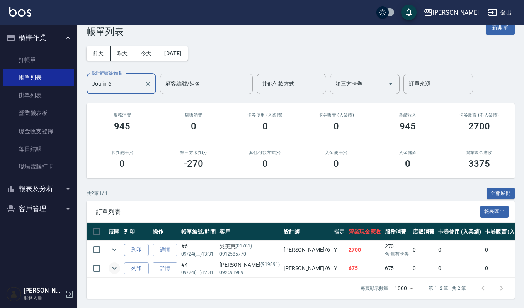
type input "Joalin-6"
click at [115, 267] on icon "expand row" at bounding box center [114, 268] width 5 height 3
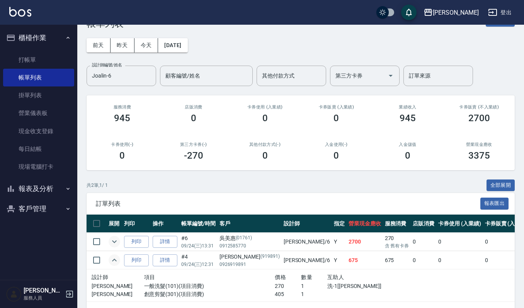
click at [115, 241] on icon "expand row" at bounding box center [114, 242] width 5 height 3
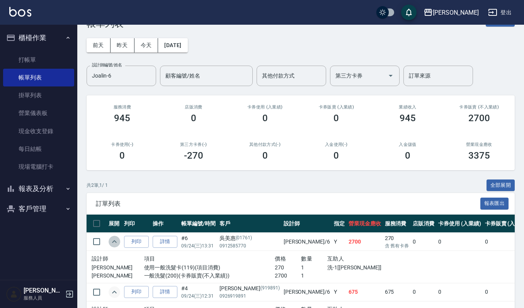
click at [115, 241] on icon "expand row" at bounding box center [114, 241] width 9 height 9
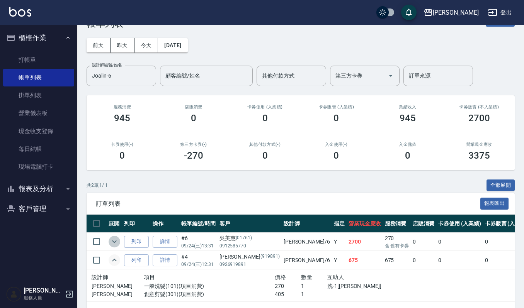
click at [115, 241] on icon "expand row" at bounding box center [114, 241] width 9 height 9
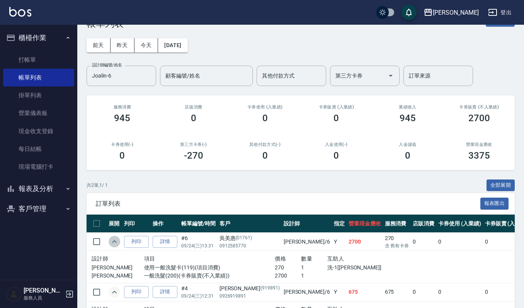
click at [115, 241] on icon "expand row" at bounding box center [114, 241] width 9 height 9
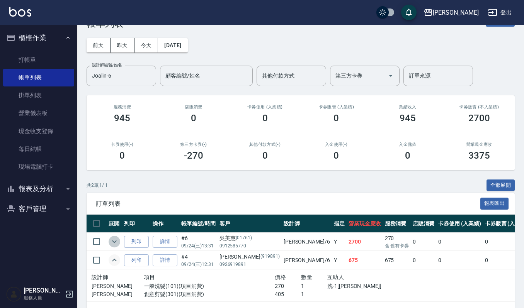
click at [115, 241] on icon "expand row" at bounding box center [114, 241] width 9 height 9
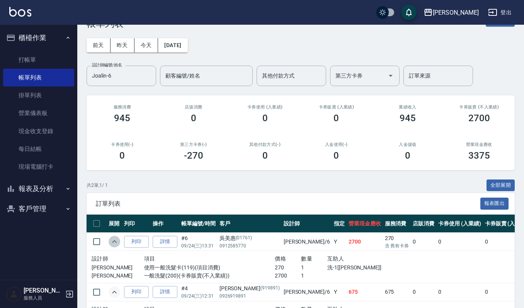
click at [116, 240] on icon "expand row" at bounding box center [114, 241] width 9 height 9
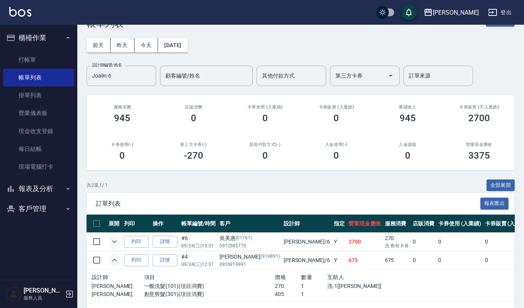
click at [116, 266] on td at bounding box center [114, 260] width 15 height 18
click at [110, 259] on icon "expand row" at bounding box center [114, 260] width 9 height 9
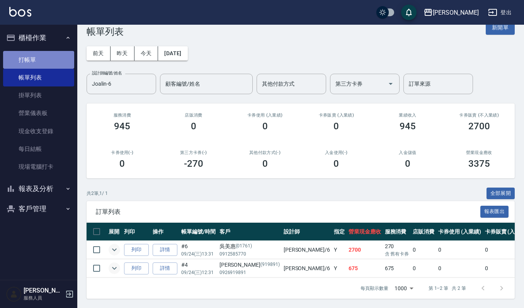
click at [49, 54] on link "打帳單" at bounding box center [38, 60] width 71 height 18
